Goal: Task Accomplishment & Management: Manage account settings

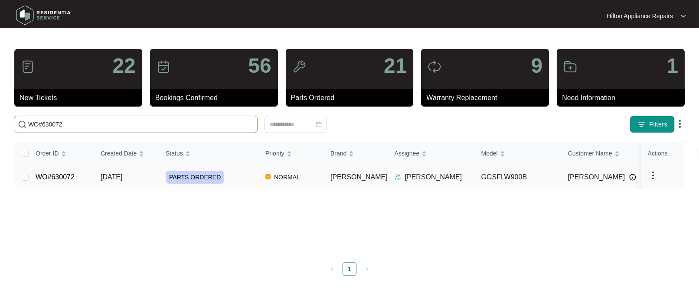
type input "WO#630072"
click at [113, 176] on span "[DATE]" at bounding box center [112, 176] width 22 height 7
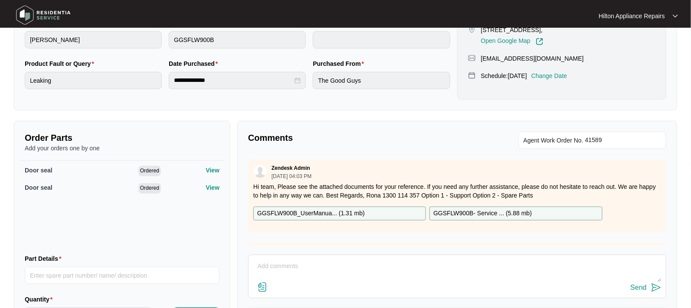
scroll to position [163, 0]
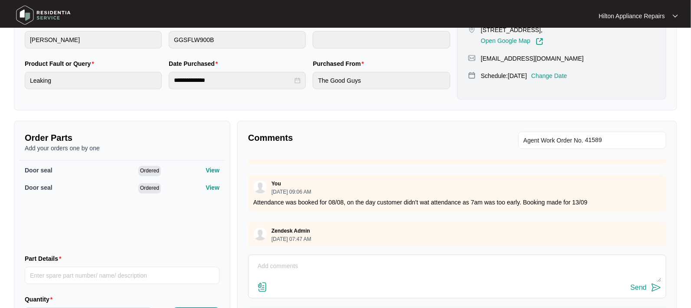
click at [280, 264] on textarea at bounding box center [457, 271] width 408 height 23
paste textarea "Called [PERSON_NAME] LMYC & texted"
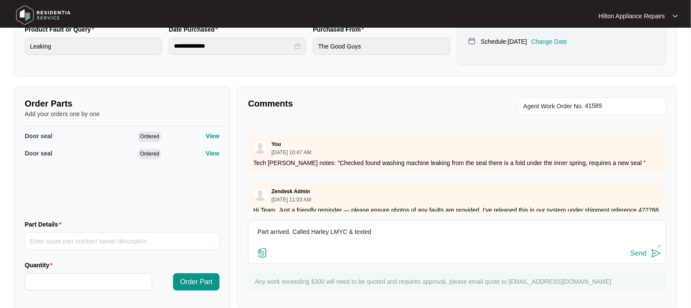
scroll to position [268, 0]
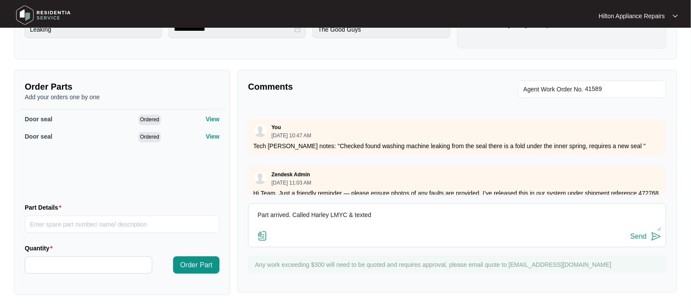
type textarea "Part arrived. Called Harley LMYC & texted"
click at [635, 235] on div "Send" at bounding box center [638, 237] width 16 height 8
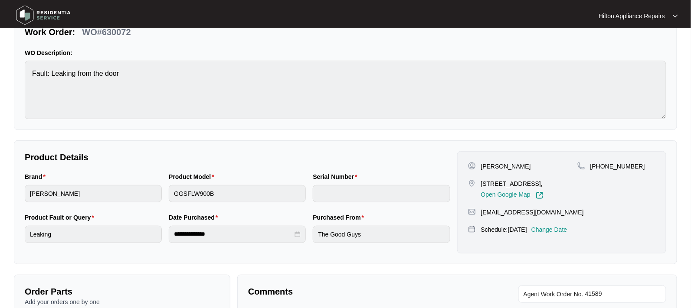
scroll to position [108, 0]
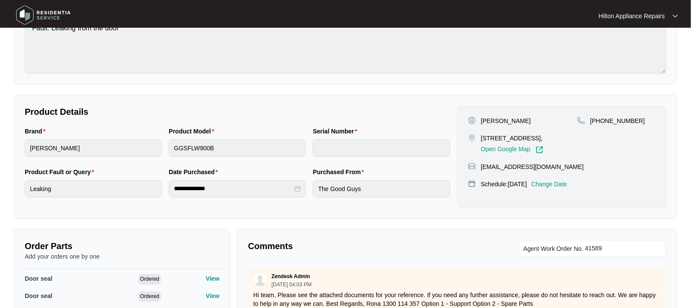
click at [566, 189] on p "Change Date" at bounding box center [549, 184] width 36 height 9
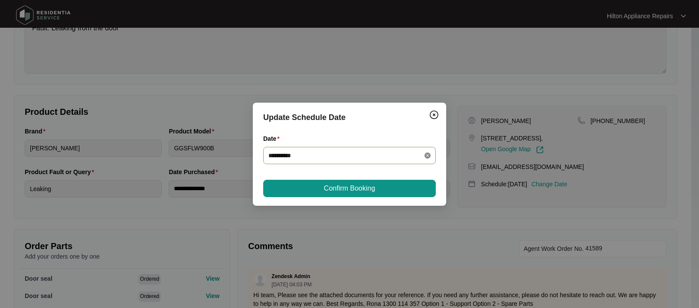
click at [428, 154] on icon "close-circle" at bounding box center [428, 156] width 6 height 6
click at [428, 154] on div at bounding box center [349, 156] width 162 height 10
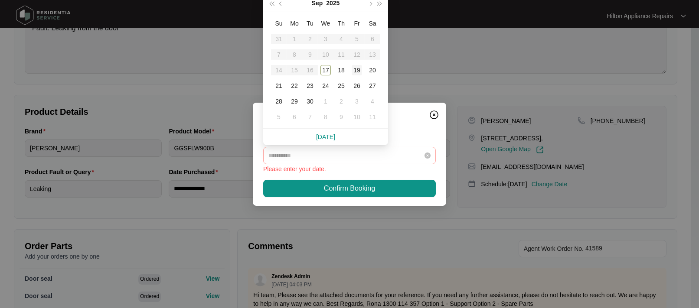
click at [357, 69] on div "19" at bounding box center [357, 70] width 10 height 10
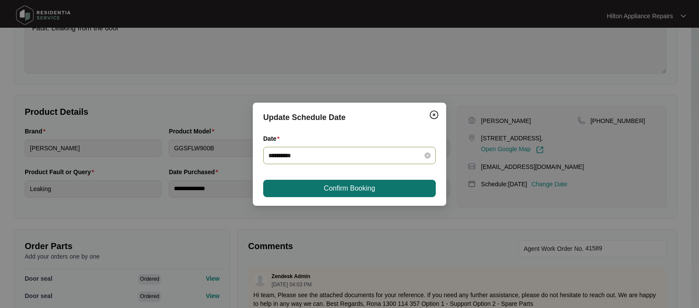
type input "**********"
click at [348, 183] on span "Confirm Booking" at bounding box center [349, 188] width 51 height 10
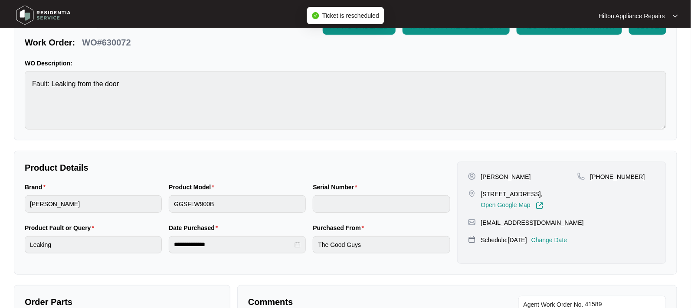
scroll to position [0, 0]
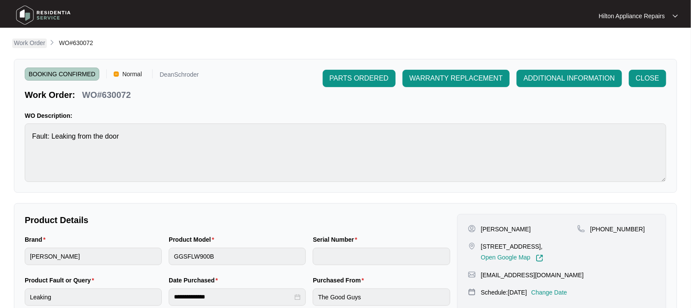
click at [29, 43] on p "Work Order" at bounding box center [29, 43] width 31 height 9
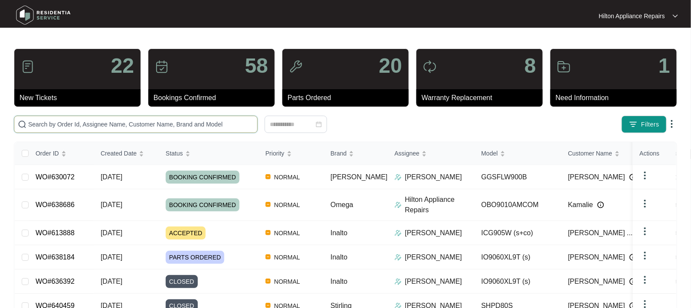
click at [38, 122] on input "text" at bounding box center [140, 125] width 225 height 10
paste input "WO#640862"
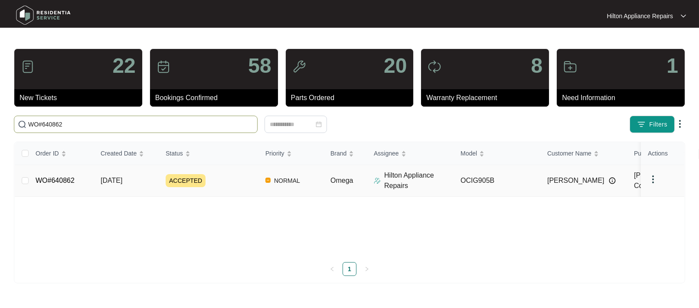
type input "WO#640862"
click at [117, 180] on span "[DATE]" at bounding box center [112, 180] width 22 height 7
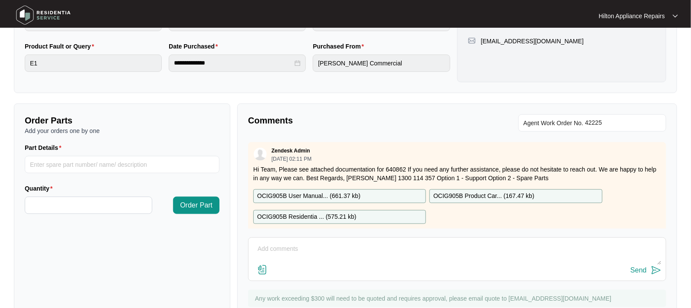
scroll to position [266, 0]
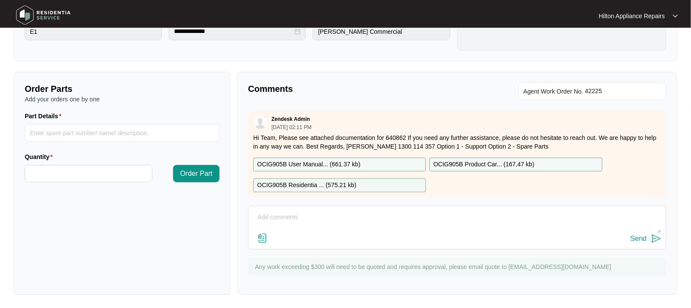
click at [264, 215] on textarea at bounding box center [457, 222] width 408 height 23
paste textarea "Good afternoon Team, cooktop arrived. Before we make booking please see below p…"
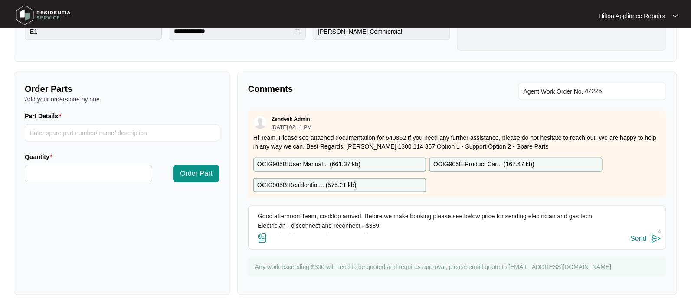
scroll to position [0, 0]
click at [364, 217] on textarea "Good afternoon Team, cooktop arrived. Before we make booking please see below p…" at bounding box center [457, 222] width 408 height 23
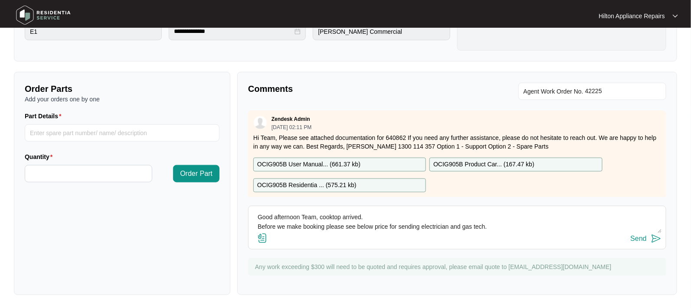
click at [484, 225] on textarea "Good afternoon Team, cooktop arrived. Before we make booking please see below p…" at bounding box center [457, 222] width 408 height 23
type textarea "Good afternoon Team, cooktop arrived. Before we make booking please see below p…"
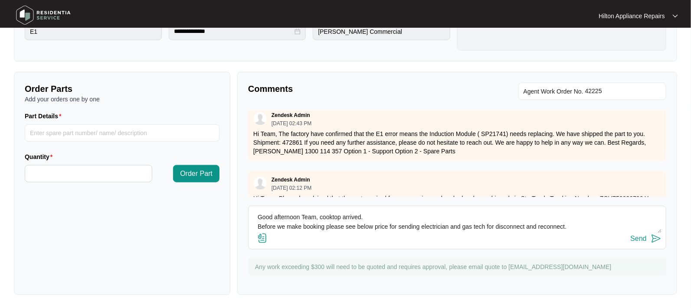
drag, startPoint x: 350, startPoint y: 224, endPoint x: 239, endPoint y: 202, distance: 112.8
click at [239, 202] on div "Comments Agent Work Order No. Zendesk Admin [DATE] 02:11 PM Hi Team, Please see…" at bounding box center [457, 183] width 440 height 223
click at [634, 236] on div "Send" at bounding box center [638, 239] width 16 height 8
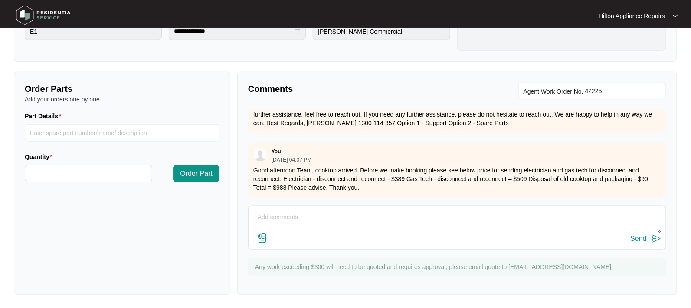
scroll to position [218, 0]
click at [267, 219] on textarea at bounding box center [457, 222] width 408 height 23
click at [265, 219] on textarea at bounding box center [457, 222] width 408 height 23
click at [559, 220] on textarea "UPDATE -Please regards my previous note, When I saw the size of the box I assum…" at bounding box center [457, 222] width 408 height 23
click at [305, 216] on textarea "UPDATE -Please regards my previous note, When I saw the size of the box I assum…" at bounding box center [457, 222] width 408 height 23
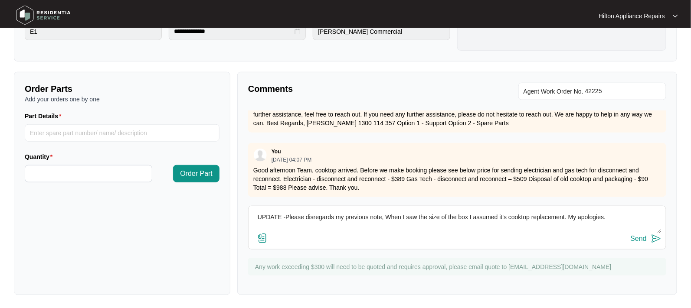
click at [334, 215] on textarea "UPDATE -Please disregards my previous note, When I saw the size of the box I as…" at bounding box center [457, 222] width 408 height 23
click at [608, 214] on textarea "UPDATE -Please disregard my previous note, When I saw the size of the box I ass…" at bounding box center [457, 222] width 408 height 23
click at [385, 216] on textarea "UPDATE -Please disregard my previous note, When I saw the size of the box I ass…" at bounding box center [457, 222] width 408 height 23
click at [605, 216] on textarea "UPDATE -Please disregard my previous note, when I saw the size of the box I ass…" at bounding box center [457, 222] width 408 height 23
drag, startPoint x: 373, startPoint y: 225, endPoint x: 248, endPoint y: 209, distance: 125.5
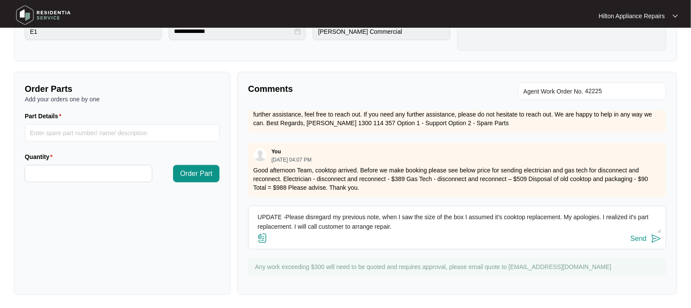
click at [248, 209] on div "UPDATE -Please disregard my previous note, when I saw the size of the box I ass…" at bounding box center [457, 228] width 418 height 44
type textarea "UPDATE -Please disregard my previous note, when I saw the size of the box I ass…"
click at [636, 235] on div "Send" at bounding box center [638, 239] width 16 height 8
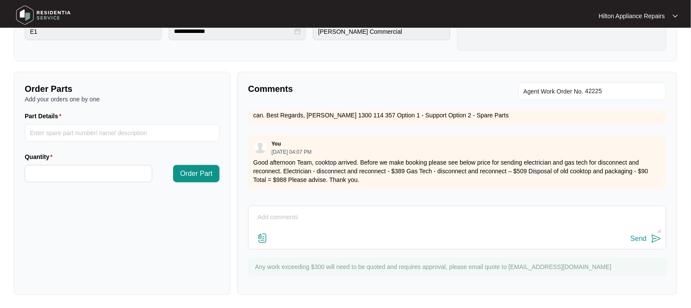
click at [282, 222] on textarea at bounding box center [457, 222] width 408 height 23
paste textarea "Called [PERSON_NAME], he will call back when he know which day is convenient."
type textarea "Called [PERSON_NAME], he will call back when he know which day is convenient."
click at [642, 237] on div "Send" at bounding box center [638, 239] width 16 height 8
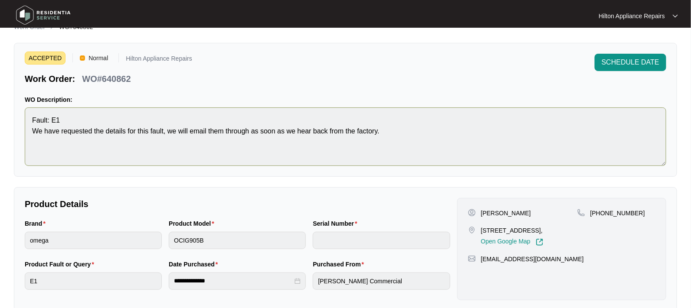
scroll to position [0, 0]
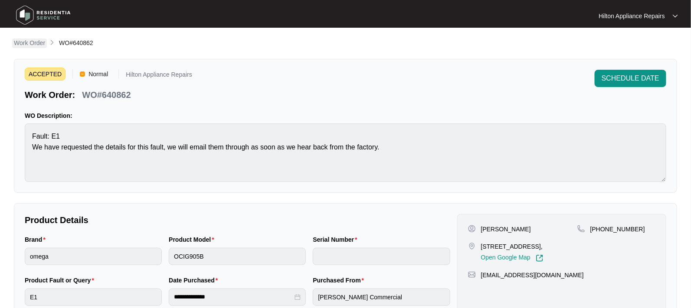
click at [29, 45] on p "Work Order" at bounding box center [29, 43] width 31 height 9
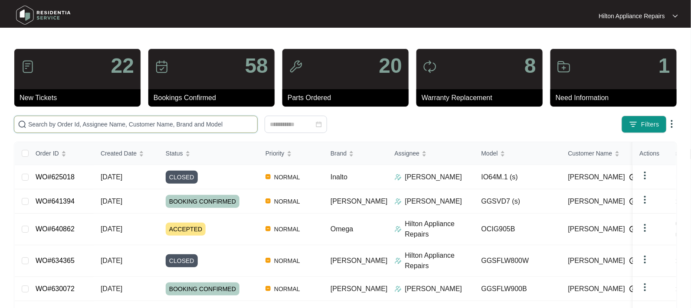
click at [48, 124] on input "text" at bounding box center [140, 125] width 225 height 10
paste input "WO#640111"
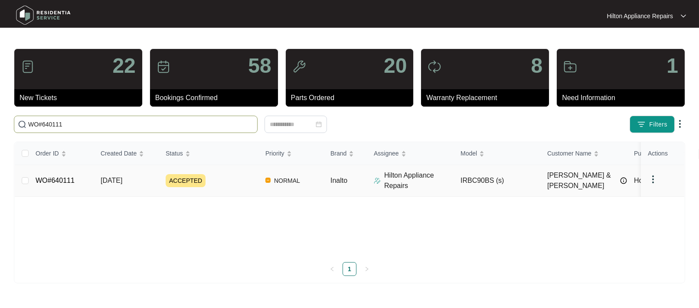
type input "WO#640111"
click at [110, 180] on span "[DATE]" at bounding box center [112, 180] width 22 height 7
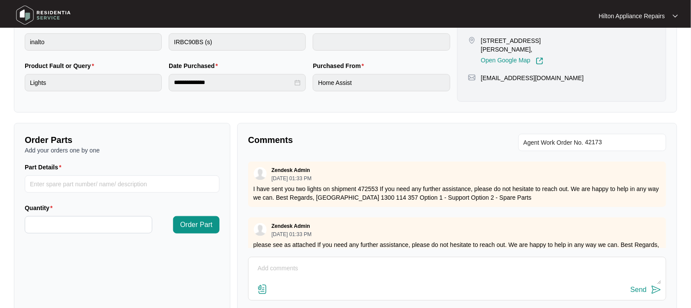
scroll to position [266, 0]
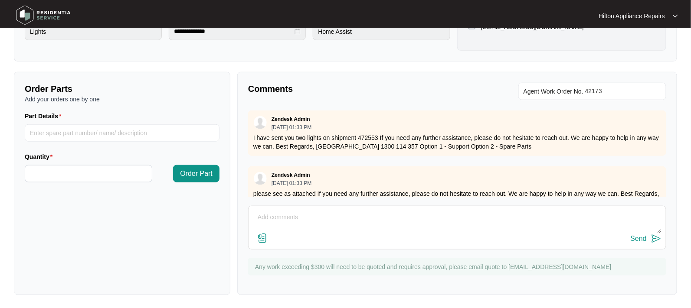
click at [271, 215] on textarea at bounding box center [457, 222] width 408 height 23
paste textarea "Called [PERSON_NAME] & [PERSON_NAME] LMTC & texted"
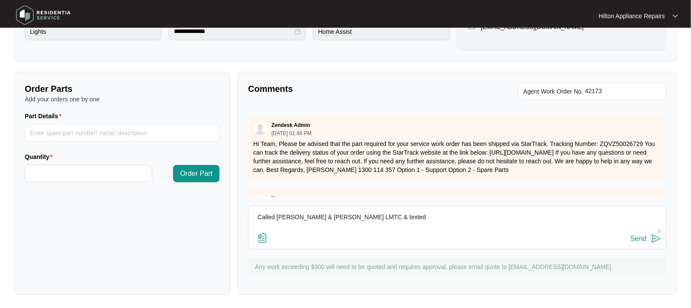
scroll to position [117, 0]
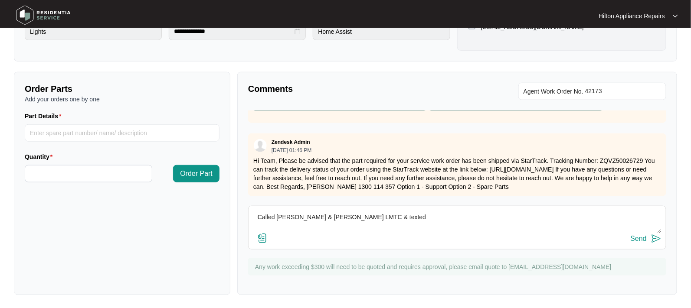
type textarea "Called [PERSON_NAME] & [PERSON_NAME] LMTC & texted"
click at [633, 238] on div "Send" at bounding box center [638, 239] width 16 height 8
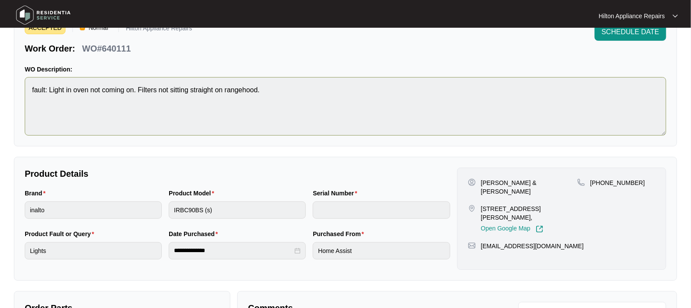
scroll to position [0, 0]
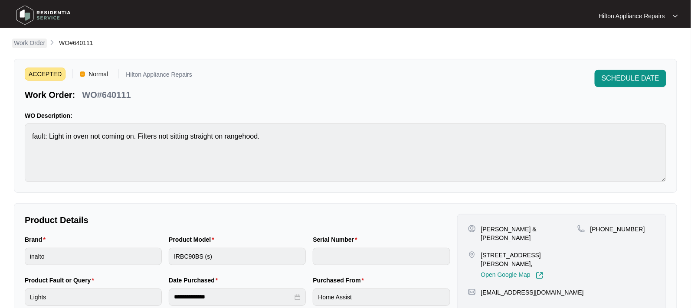
click at [26, 44] on p "Work Order" at bounding box center [29, 43] width 31 height 9
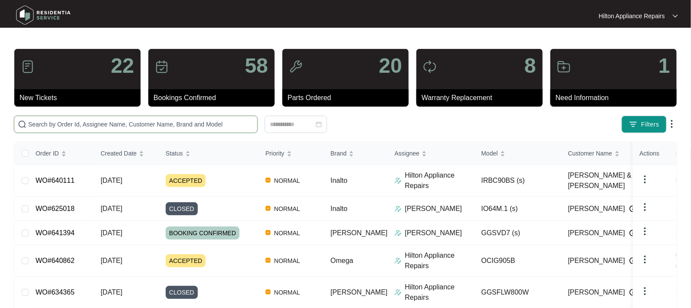
click at [65, 127] on input "text" at bounding box center [140, 125] width 225 height 10
paste input "WO#640855"
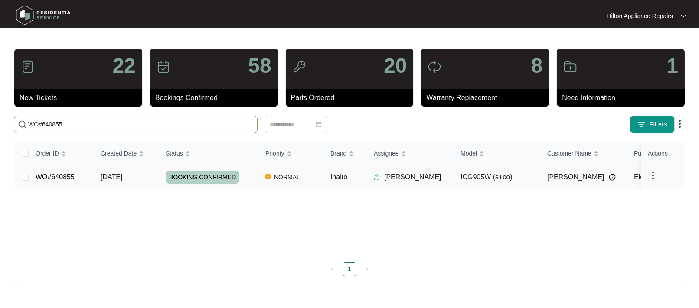
type input "WO#640855"
click at [111, 176] on span "[DATE]" at bounding box center [112, 176] width 22 height 7
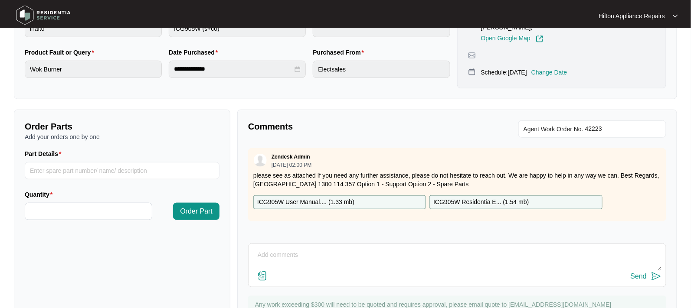
scroll to position [266, 0]
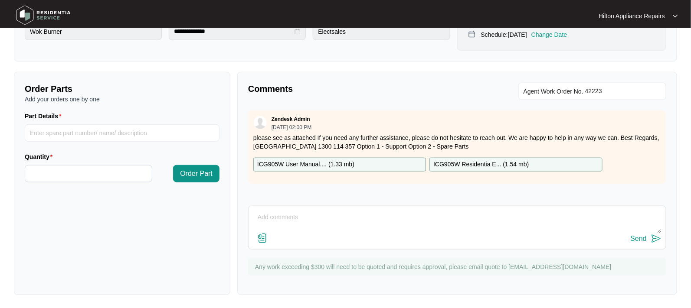
click at [280, 219] on textarea at bounding box center [457, 222] width 408 height 23
paste textarea "Attended property to investigate issue with wok burner. During ignition the wok…"
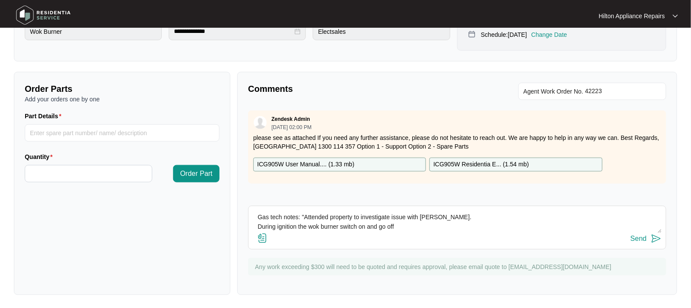
scroll to position [16, 0]
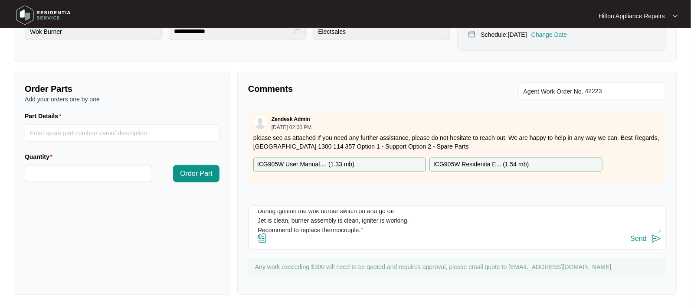
type textarea "Gas tech notes: "Attended property to investigate issue with [PERSON_NAME]. Dur…"
click at [631, 235] on div "Send" at bounding box center [638, 239] width 16 height 8
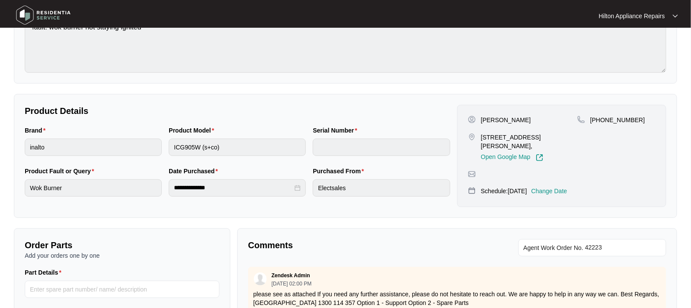
scroll to position [0, 0]
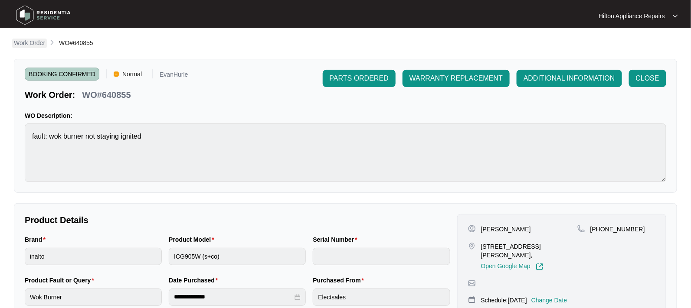
click at [34, 43] on p "Work Order" at bounding box center [29, 43] width 31 height 9
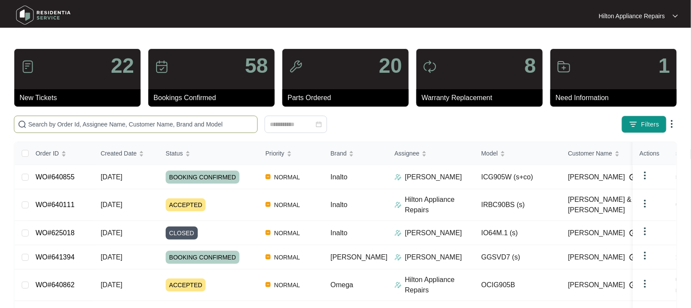
click at [46, 120] on input "text" at bounding box center [140, 125] width 225 height 10
paste input "WO#638686"
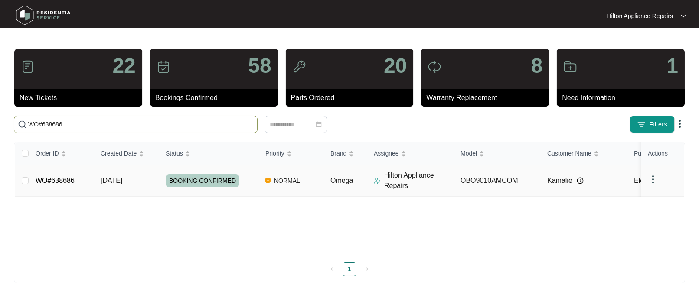
type input "WO#638686"
click at [122, 180] on span "[DATE]" at bounding box center [112, 180] width 22 height 7
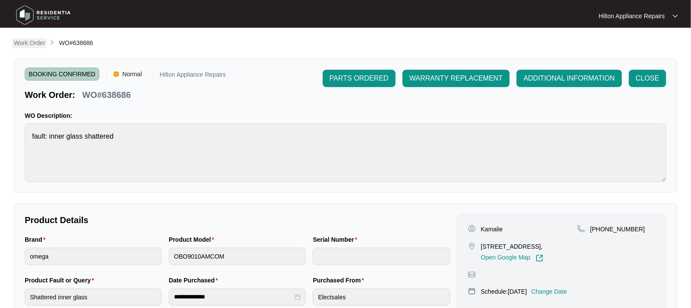
click at [27, 40] on p "Work Order" at bounding box center [29, 43] width 31 height 9
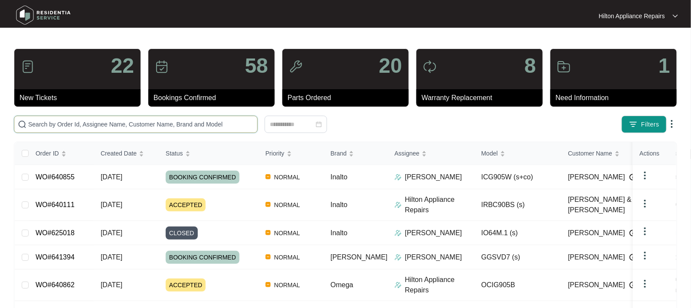
click at [65, 121] on input "text" at bounding box center [140, 125] width 225 height 10
paste input "WO#640862"
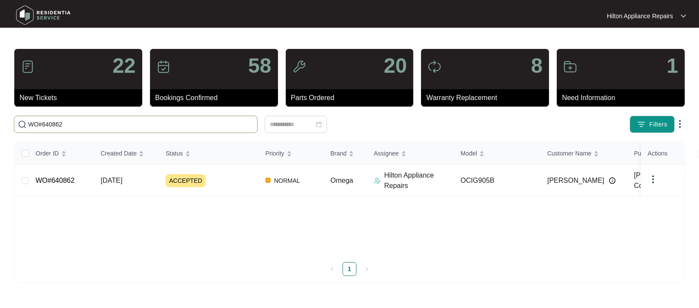
type input "WO#640862"
click at [122, 179] on span "[DATE]" at bounding box center [112, 180] width 22 height 7
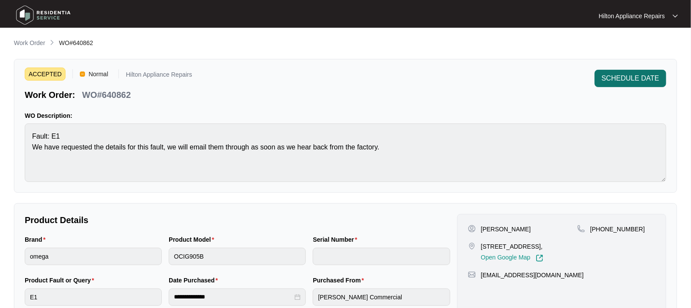
click at [624, 78] on span "SCHEDULE DATE" at bounding box center [630, 78] width 58 height 10
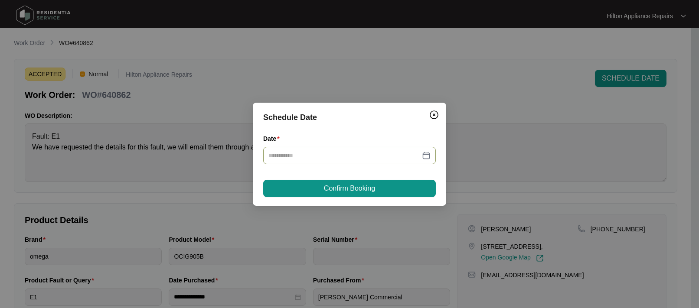
click at [425, 153] on div at bounding box center [349, 156] width 162 height 10
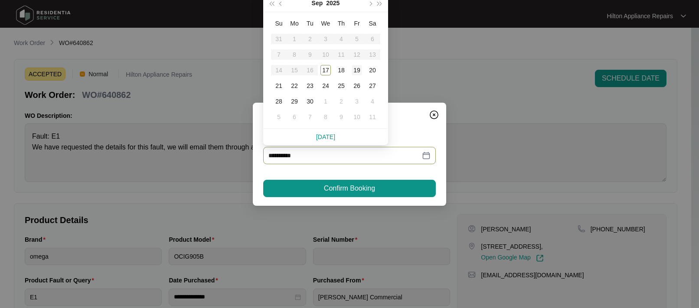
type input "**********"
click at [326, 87] on div "24" at bounding box center [325, 86] width 10 height 10
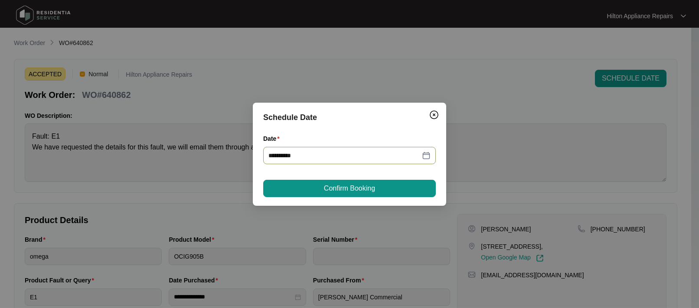
type input "**********"
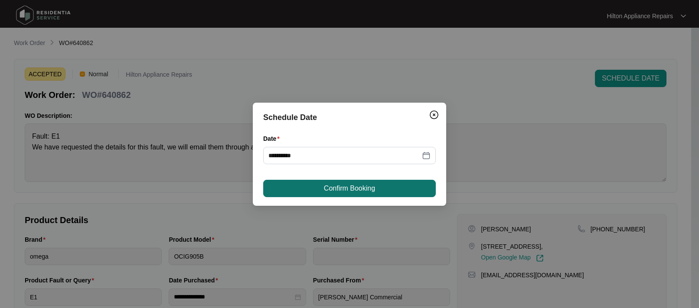
click at [339, 185] on span "Confirm Booking" at bounding box center [349, 188] width 51 height 10
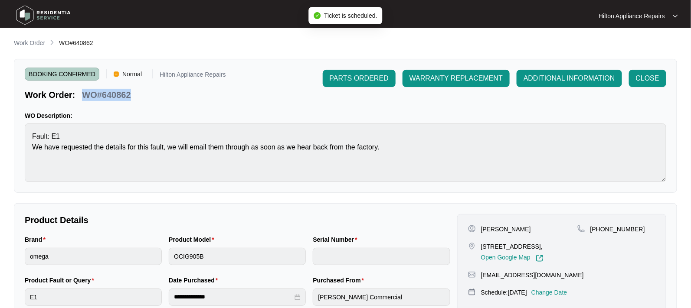
drag, startPoint x: 119, startPoint y: 95, endPoint x: 82, endPoint y: 91, distance: 37.5
click at [82, 91] on div "Work Order: WO#640862" at bounding box center [125, 93] width 201 height 15
copy p "WO#640862"
click at [31, 42] on p "Work Order" at bounding box center [29, 43] width 31 height 9
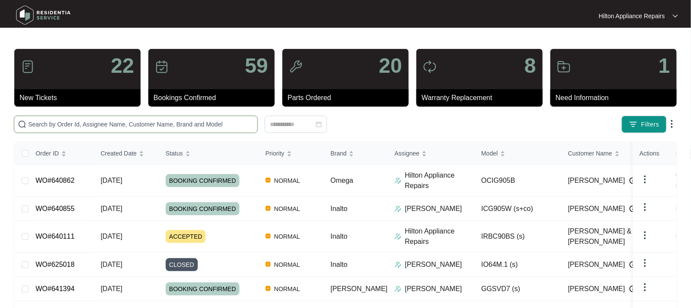
click at [42, 124] on input "text" at bounding box center [140, 125] width 225 height 10
paste input "WO#640862"
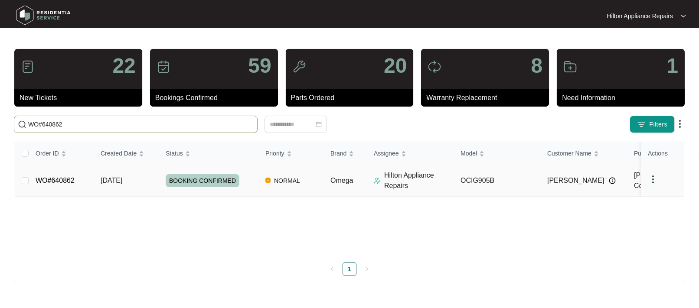
type input "WO#640862"
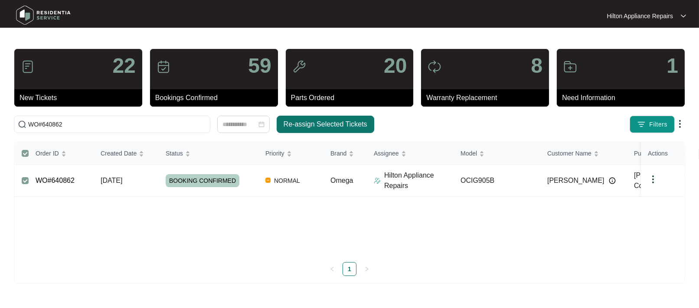
click at [311, 124] on span "Re-assign Selected Tickets" at bounding box center [326, 124] width 84 height 10
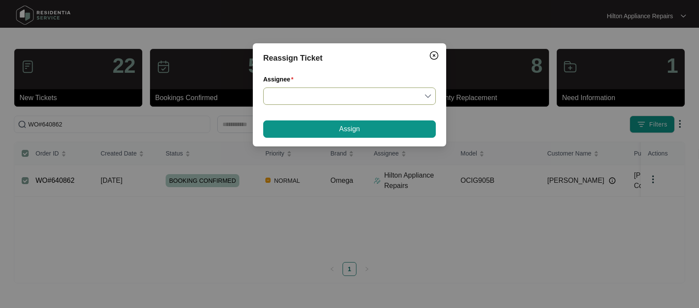
click at [427, 94] on input "Assignee" at bounding box center [349, 96] width 162 height 16
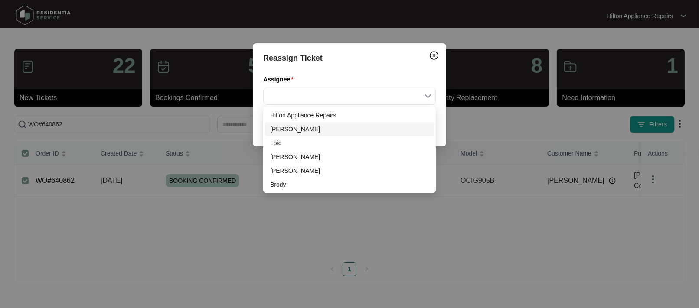
click at [294, 131] on div "[PERSON_NAME]" at bounding box center [349, 129] width 159 height 10
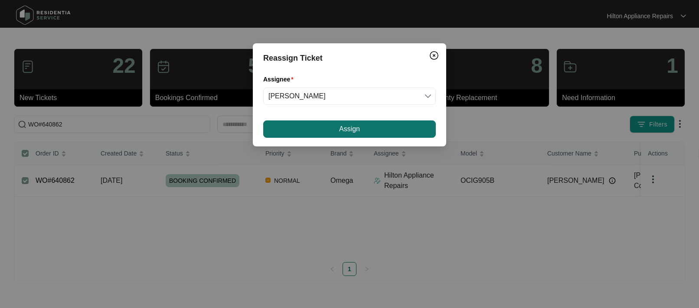
click at [341, 130] on span "Assign" at bounding box center [349, 129] width 21 height 10
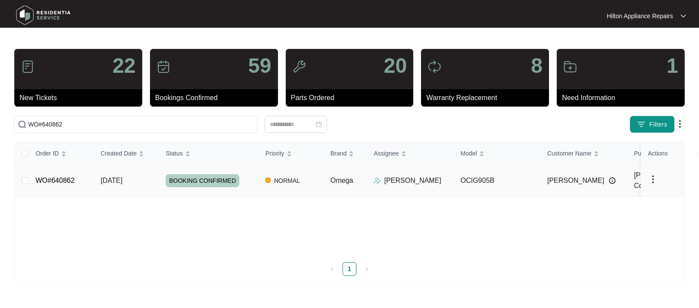
click at [116, 179] on div "Order ID Created Date Status Priority Brand Assignee Model Customer Name Purcha…" at bounding box center [350, 209] width 670 height 134
click at [122, 177] on span "[DATE]" at bounding box center [112, 180] width 22 height 7
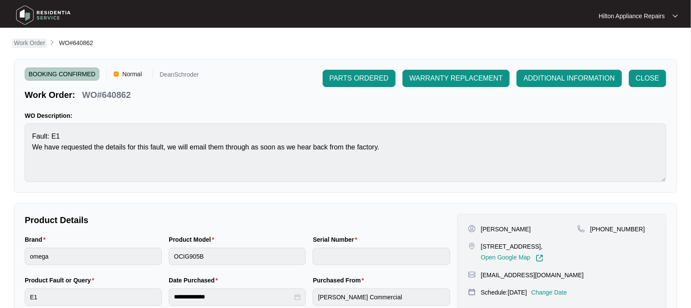
click at [29, 42] on p "Work Order" at bounding box center [29, 43] width 31 height 9
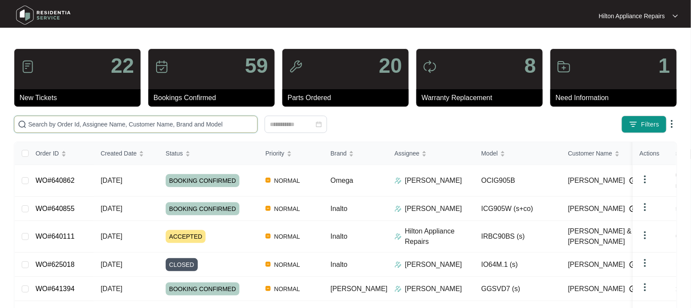
click at [33, 124] on input "text" at bounding box center [140, 125] width 225 height 10
paste input "WO#641303"
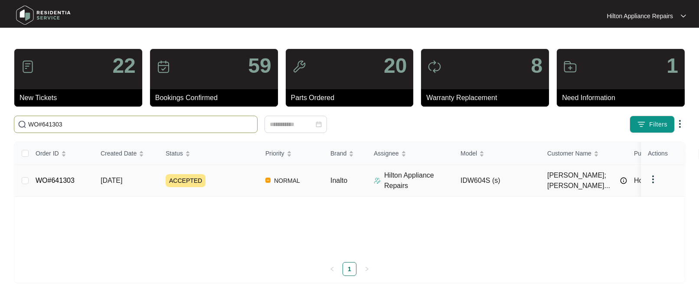
type input "WO#641303"
click at [113, 181] on span "[DATE]" at bounding box center [112, 180] width 22 height 7
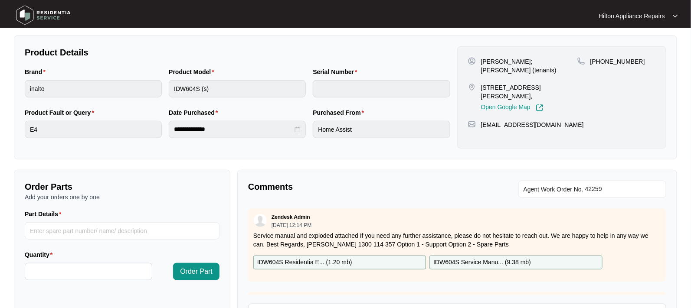
scroll to position [217, 0]
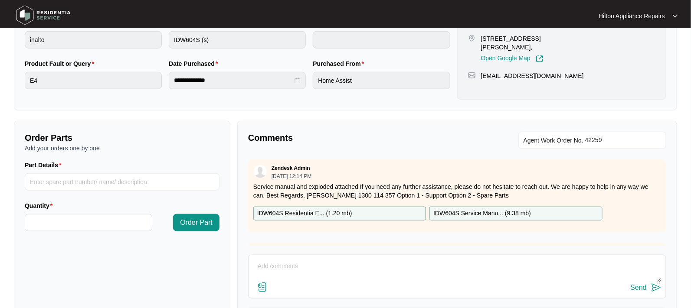
click at [264, 264] on textarea at bounding box center [457, 271] width 408 height 23
paste textarea "Called [PERSON_NAME] LMTC & texted"
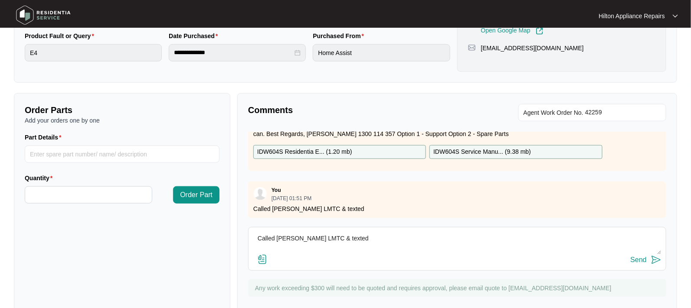
scroll to position [266, 0]
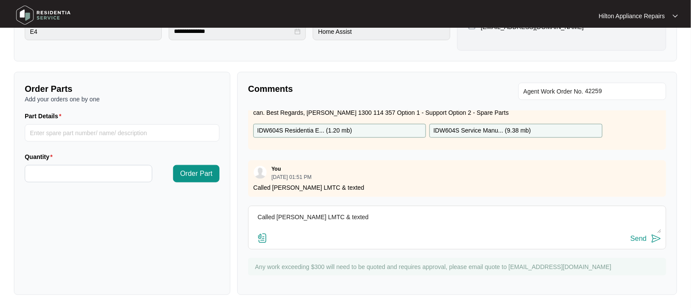
type textarea "Called [PERSON_NAME] LMTC & texted"
click at [638, 238] on div "Send" at bounding box center [638, 239] width 16 height 8
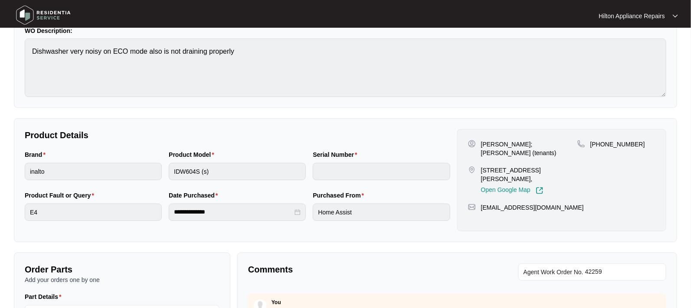
scroll to position [0, 0]
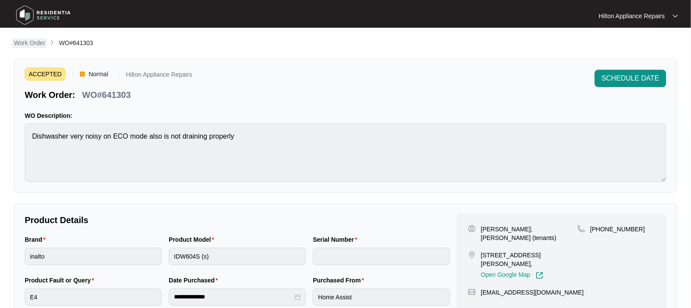
click at [26, 45] on p "Work Order" at bounding box center [29, 43] width 31 height 9
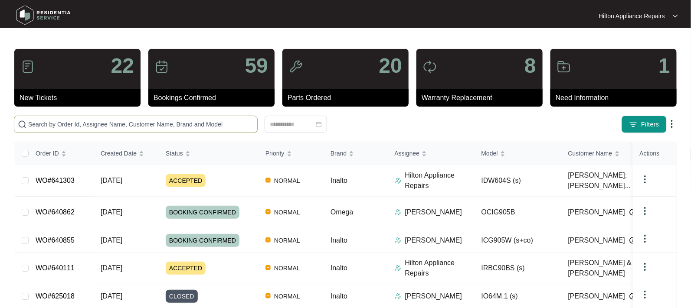
click at [54, 125] on input "text" at bounding box center [140, 125] width 225 height 10
paste input "WO#641811"
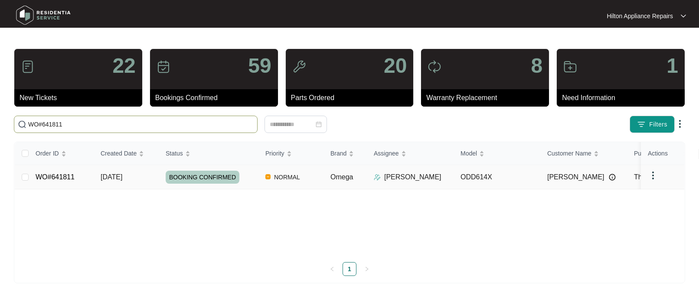
type input "WO#641811"
click at [116, 175] on span "[DATE]" at bounding box center [112, 176] width 22 height 7
